Goal: Check status: Check status

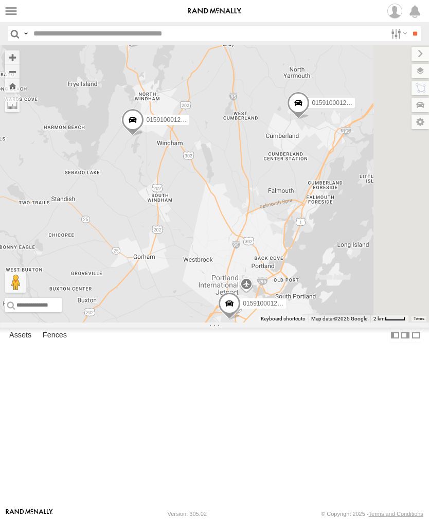
click at [12, 11] on label at bounding box center [11, 11] width 15 height 15
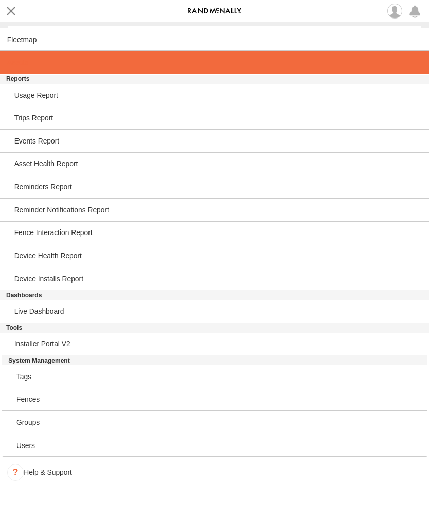
click at [20, 66] on span at bounding box center [17, 62] width 21 height 8
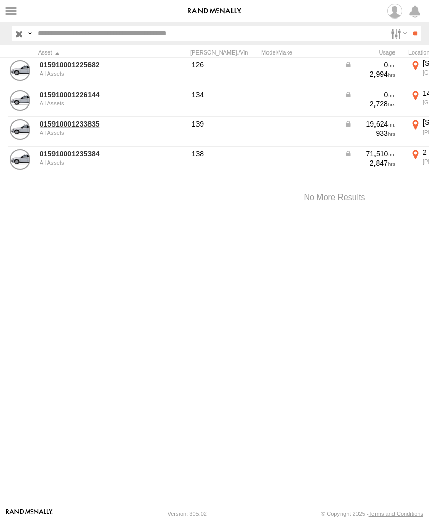
click at [62, 104] on div "All Assets" at bounding box center [90, 103] width 100 height 6
click at [68, 98] on link "015910001226144" at bounding box center [90, 94] width 100 height 9
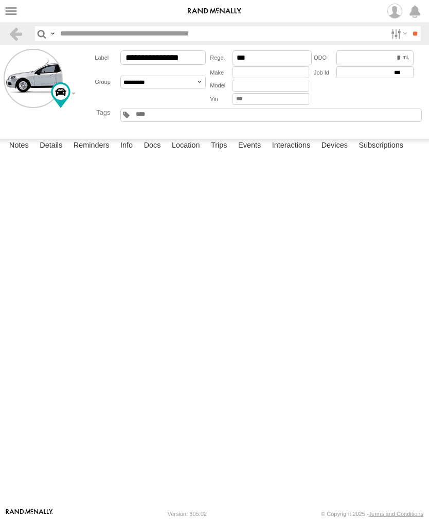
click at [256, 153] on label "Events" at bounding box center [249, 146] width 33 height 14
click at [18, 10] on label at bounding box center [11, 11] width 15 height 15
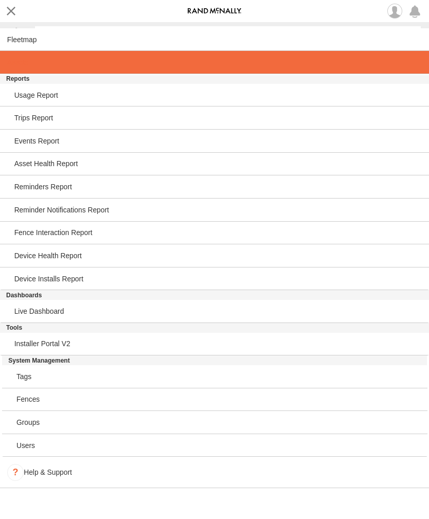
click at [18, 64] on span at bounding box center [17, 62] width 21 height 8
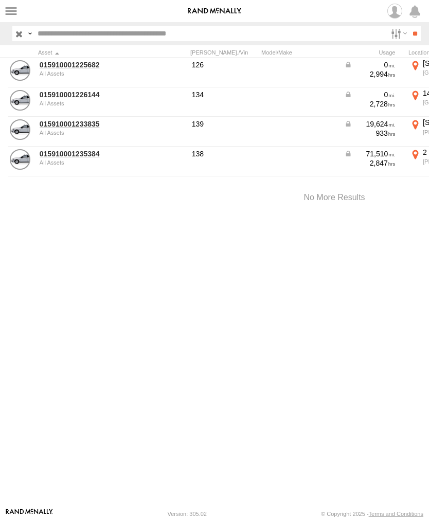
click at [82, 63] on link "015910001225682" at bounding box center [90, 64] width 100 height 9
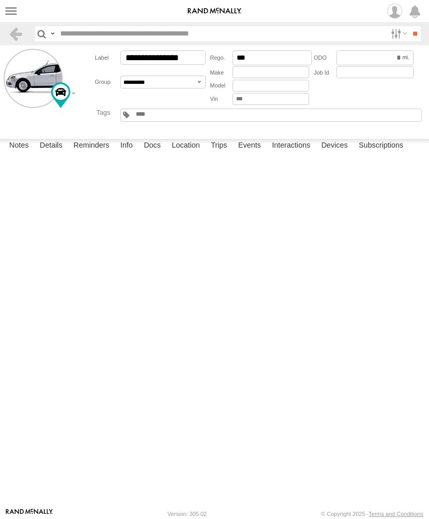
click at [260, 153] on label "Events" at bounding box center [249, 146] width 33 height 14
click at [248, 153] on label "Events" at bounding box center [249, 146] width 33 height 14
click at [251, 153] on label "Events" at bounding box center [249, 146] width 33 height 14
